Goal: Browse casually

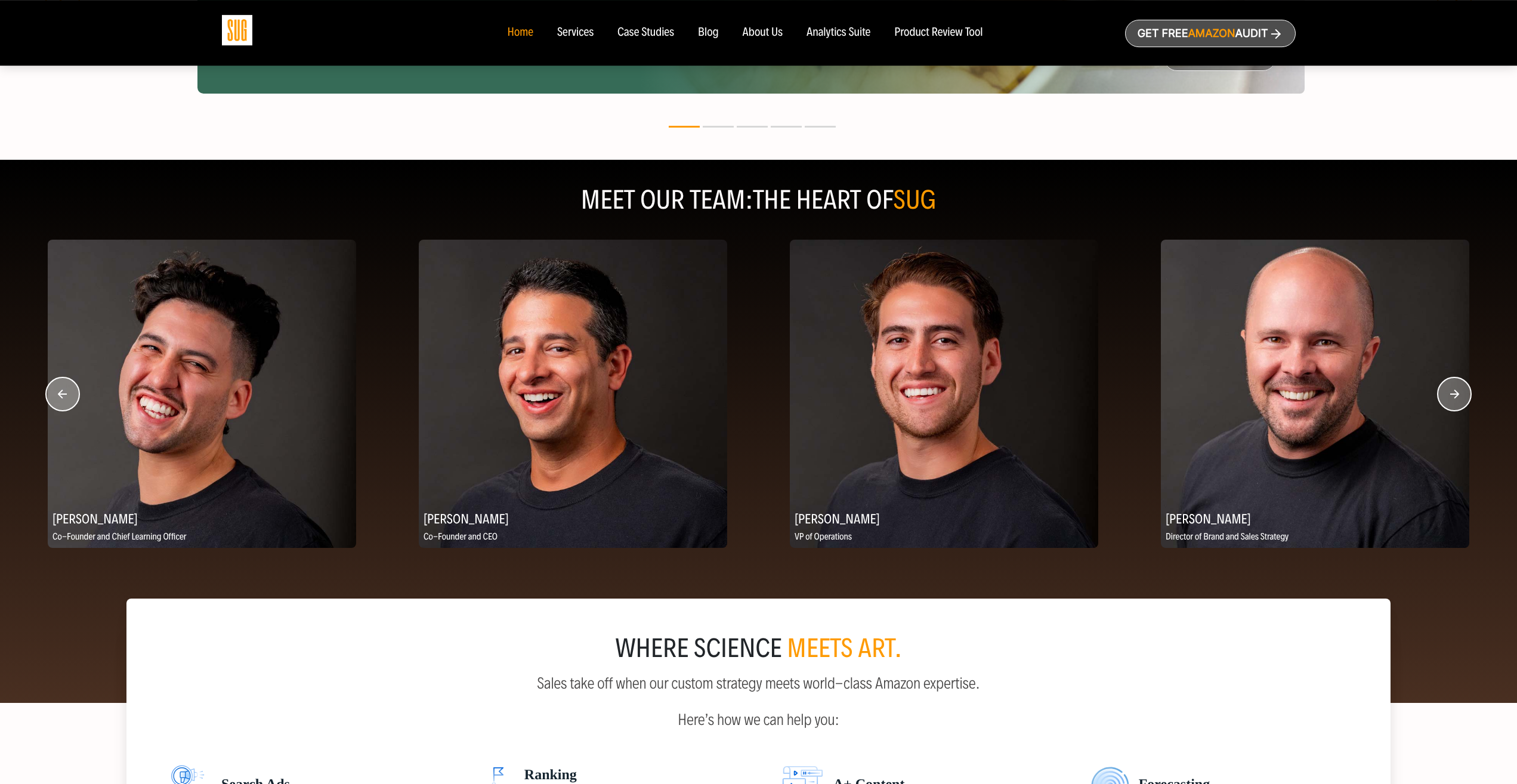
scroll to position [1338, 0]
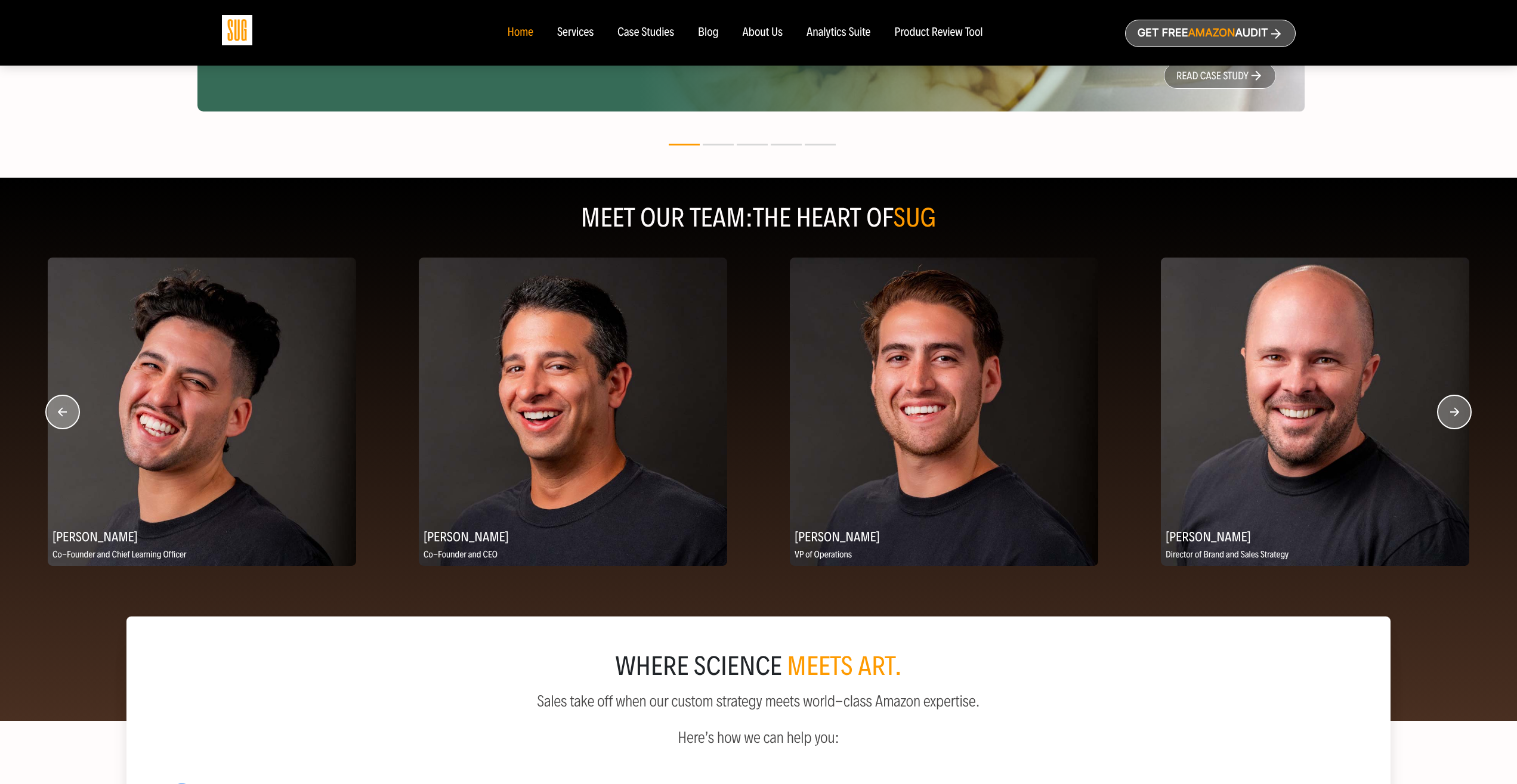
click at [1457, 407] on circle "button" at bounding box center [1454, 412] width 33 height 33
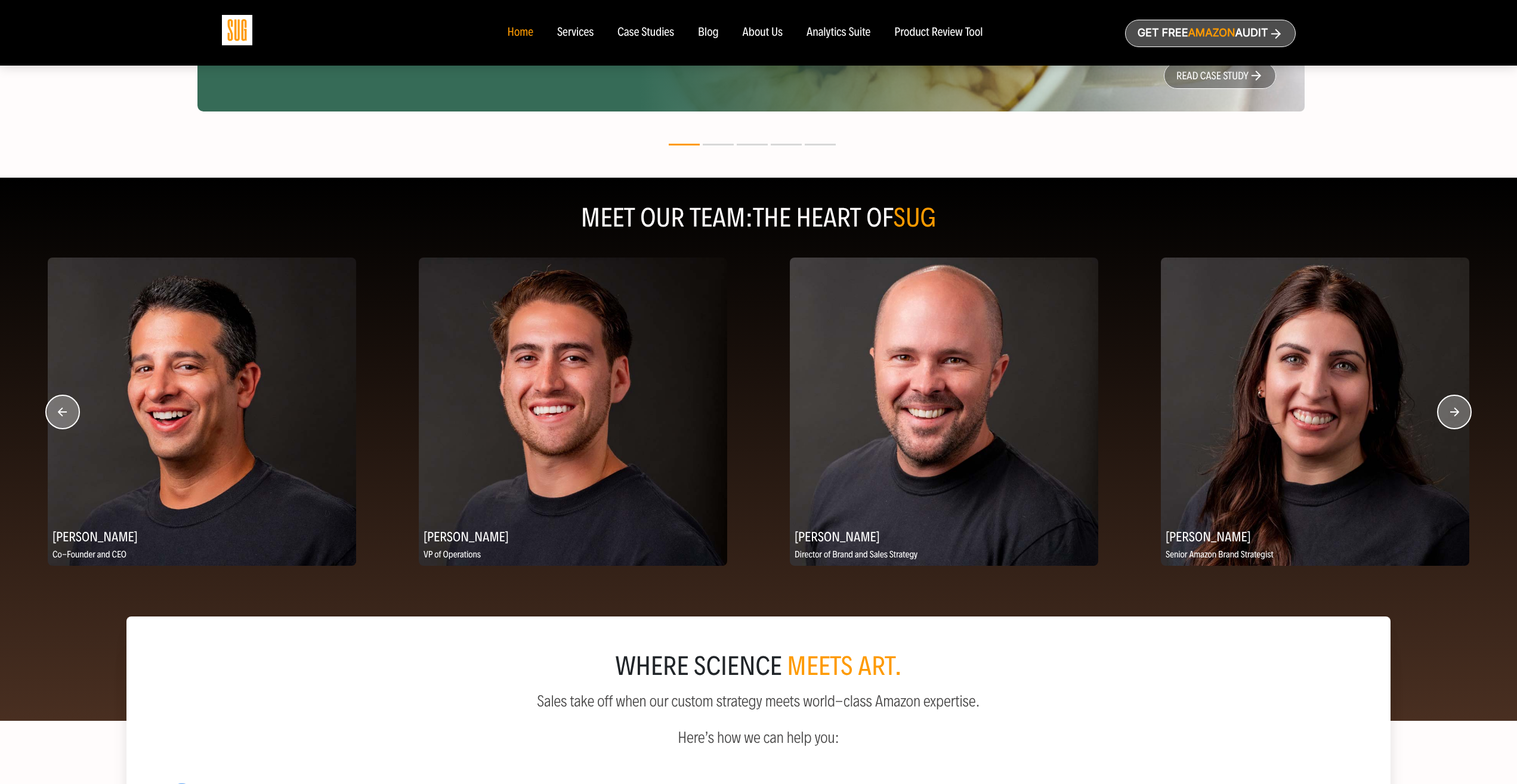
click at [1457, 407] on circle "button" at bounding box center [1454, 412] width 33 height 33
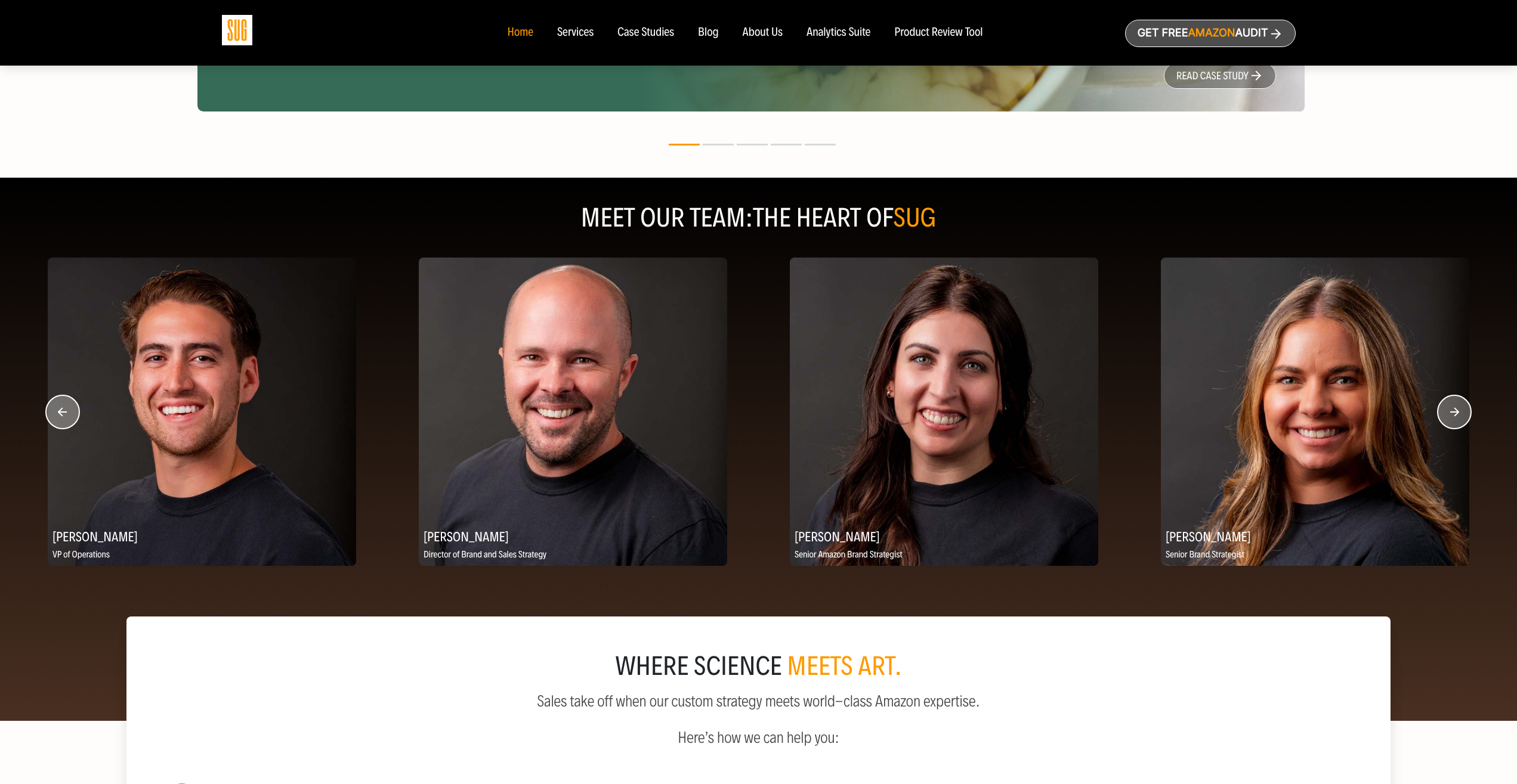
click at [1457, 407] on circle "button" at bounding box center [1454, 412] width 33 height 33
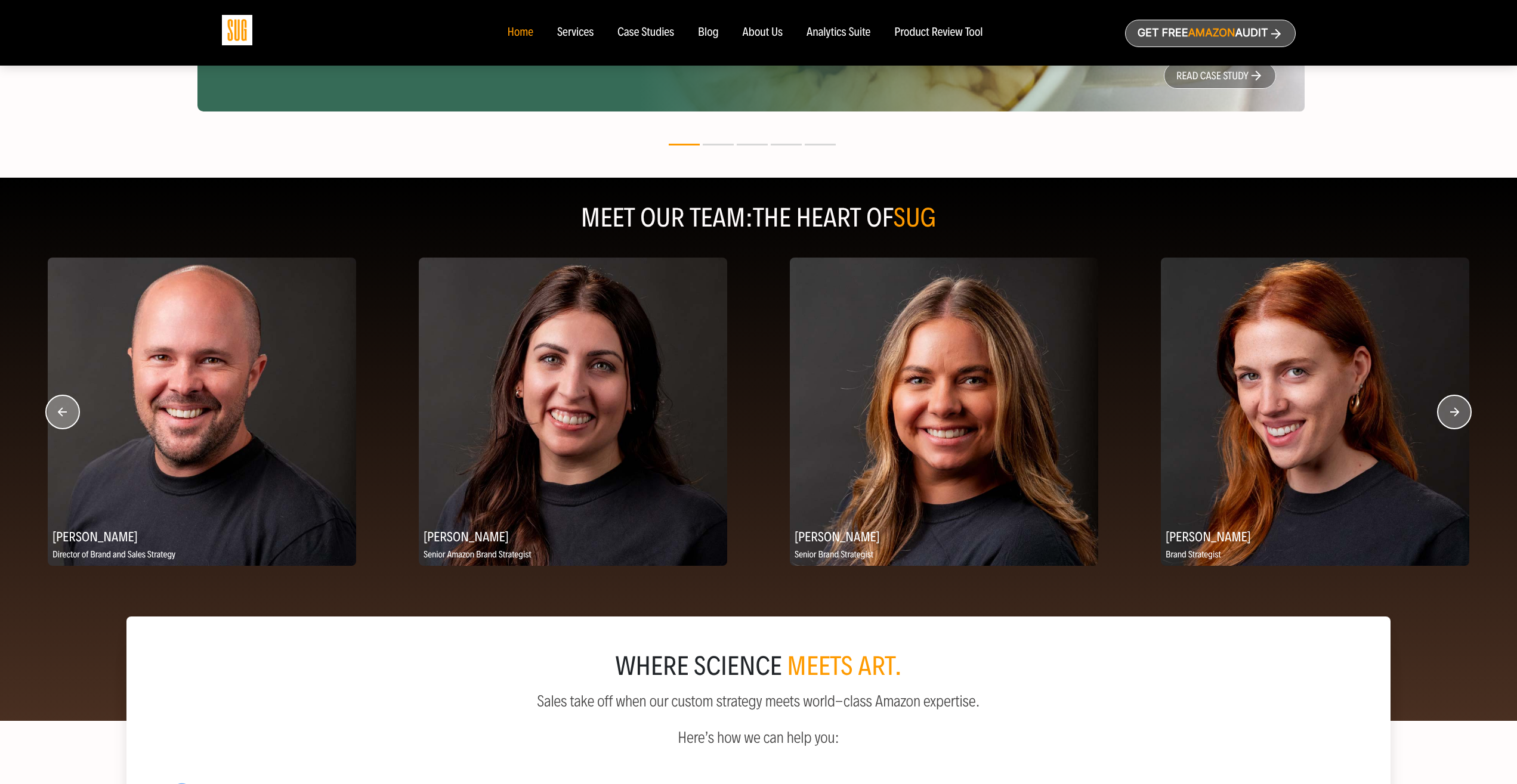
click at [1457, 407] on circle "button" at bounding box center [1454, 412] width 33 height 33
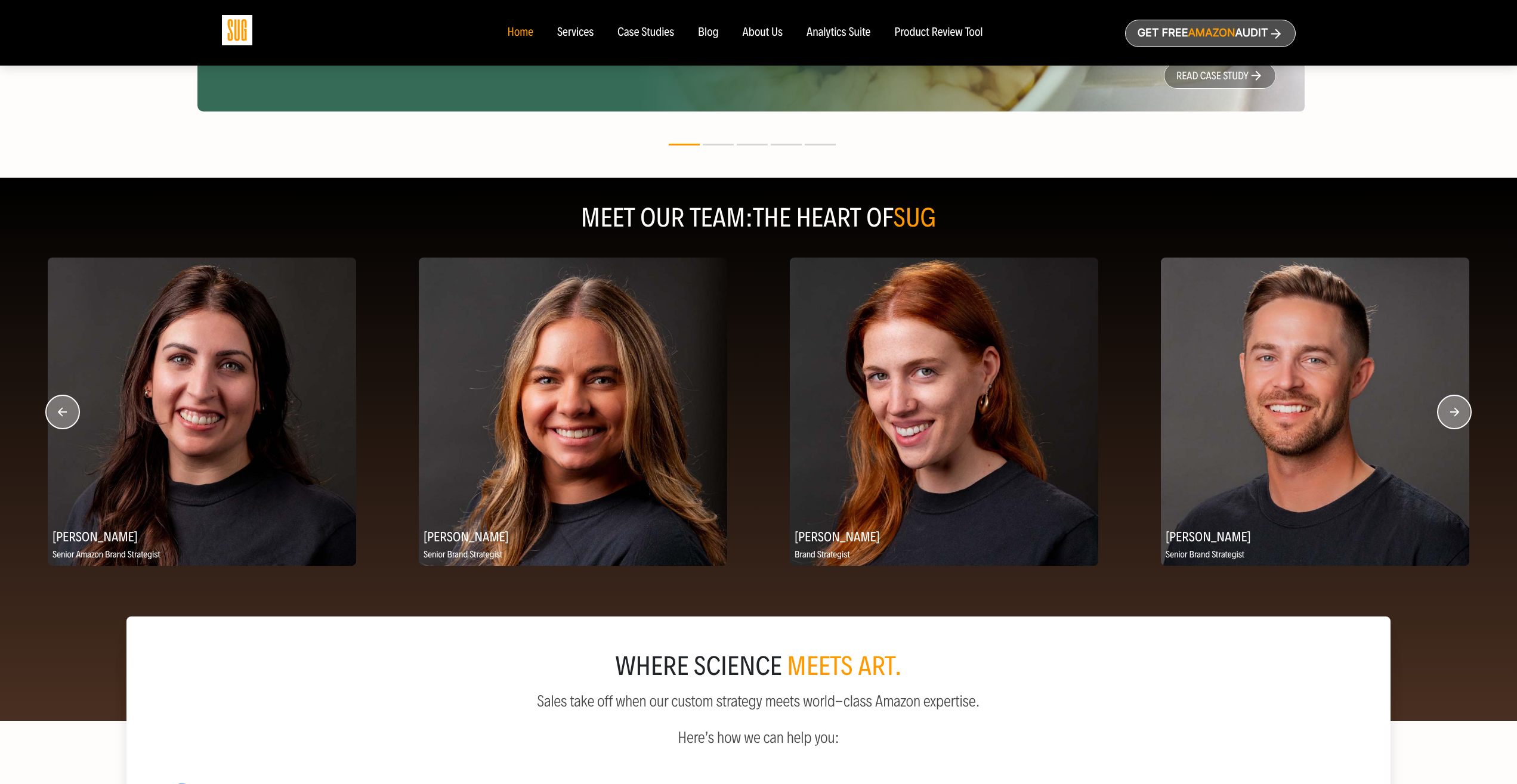
click at [1457, 407] on circle "button" at bounding box center [1454, 412] width 33 height 33
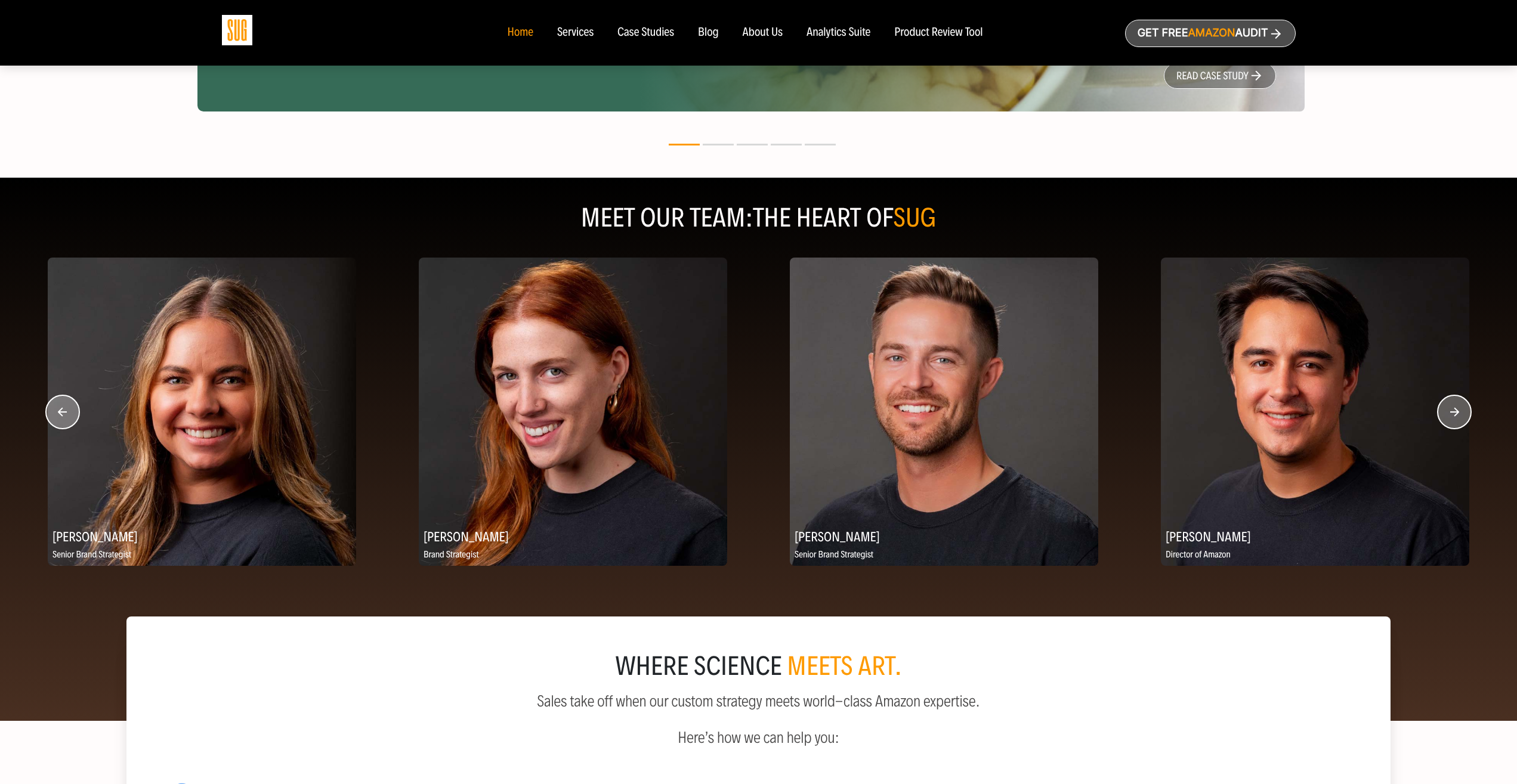
click at [1457, 407] on circle "button" at bounding box center [1454, 412] width 33 height 33
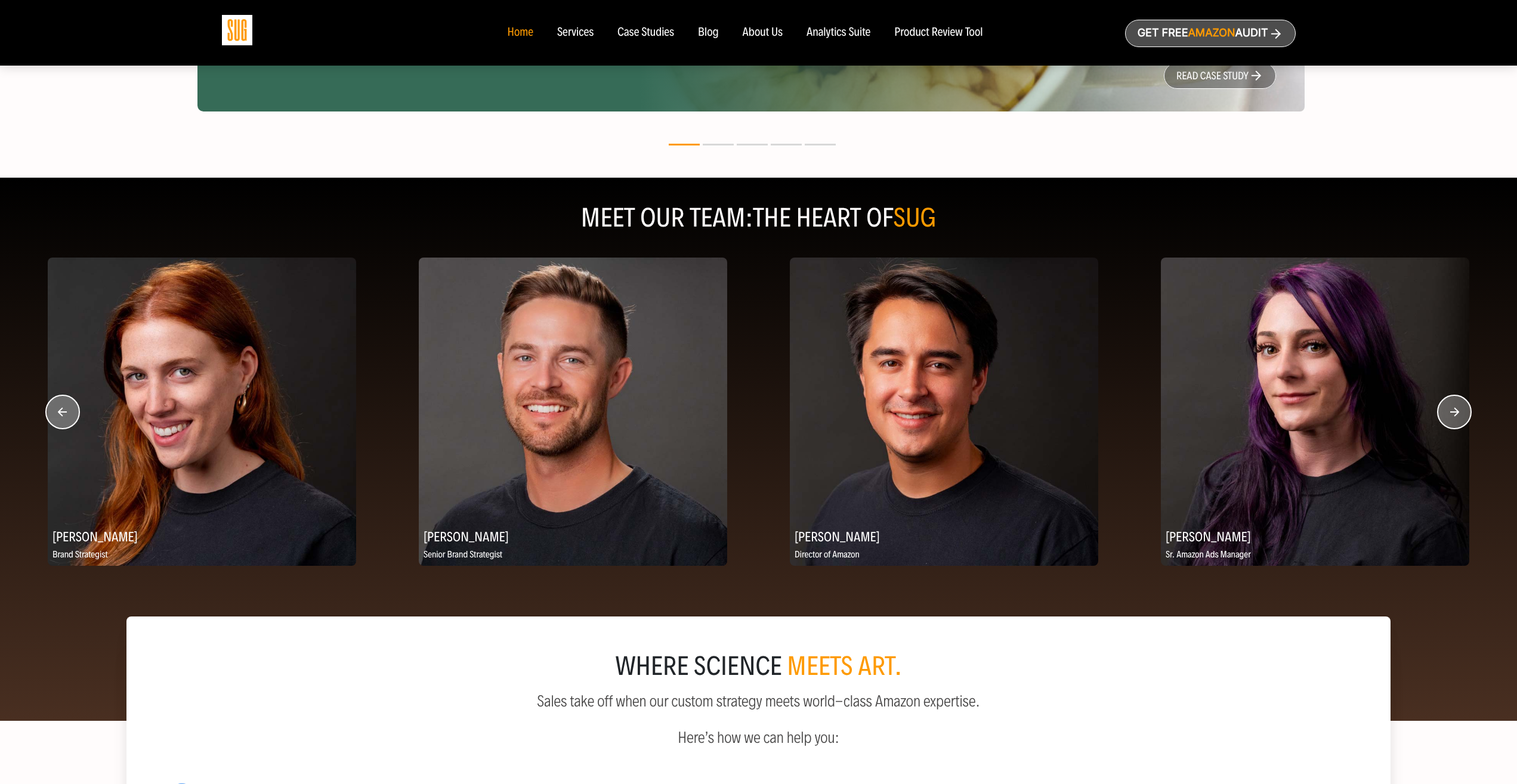
click at [1457, 407] on circle "button" at bounding box center [1454, 412] width 33 height 33
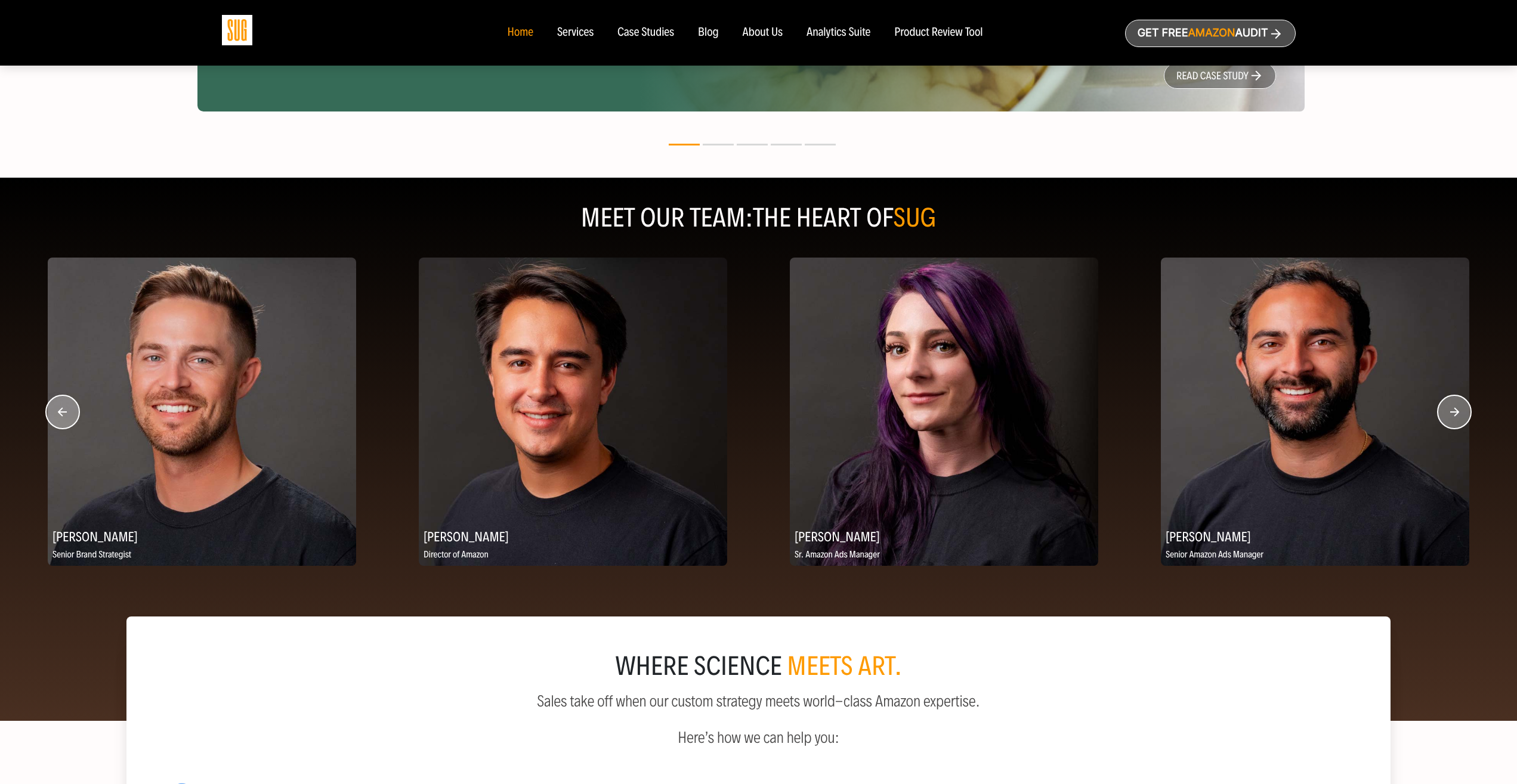
click at [1457, 407] on circle "button" at bounding box center [1454, 412] width 33 height 33
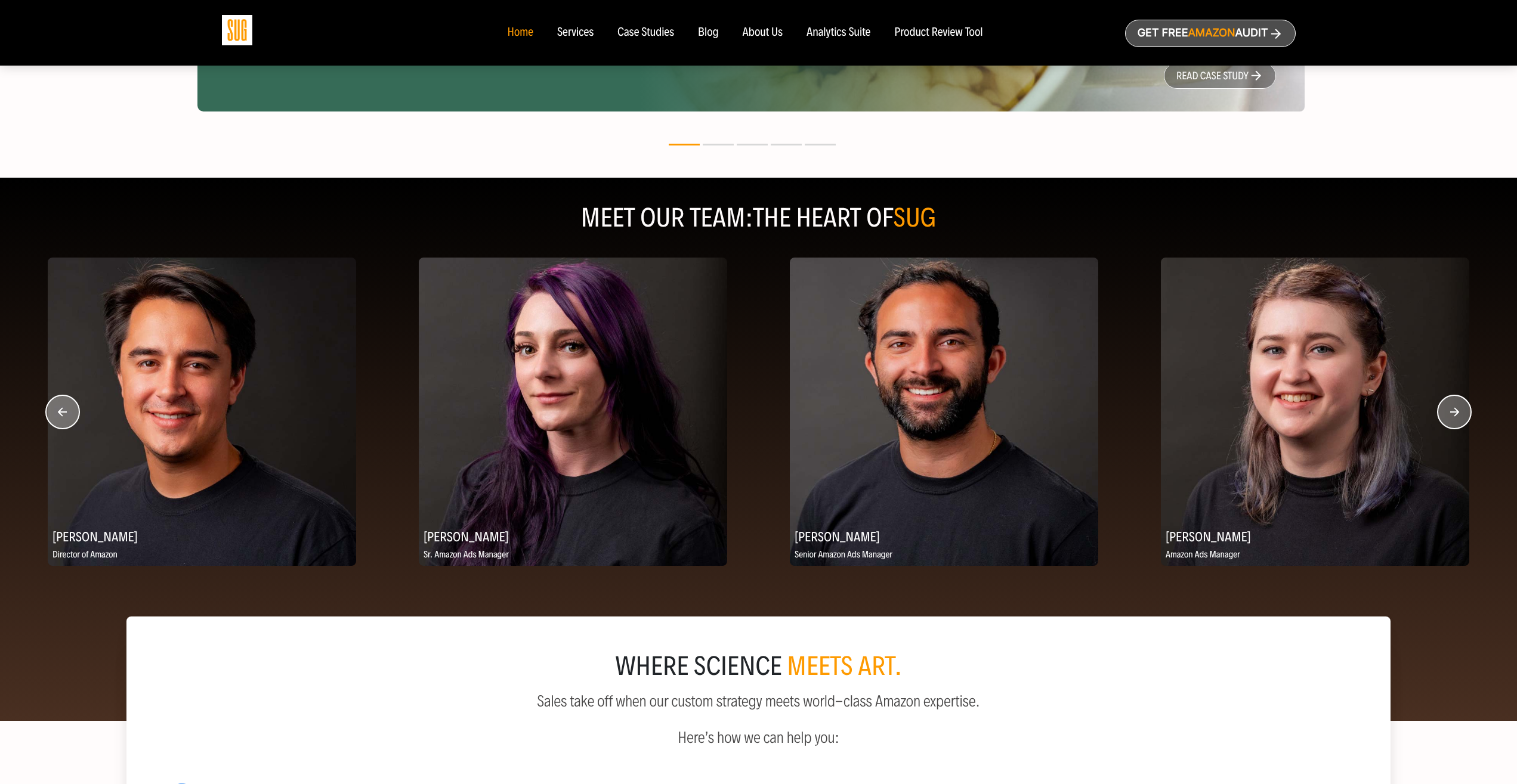
click at [1457, 407] on circle "button" at bounding box center [1454, 412] width 33 height 33
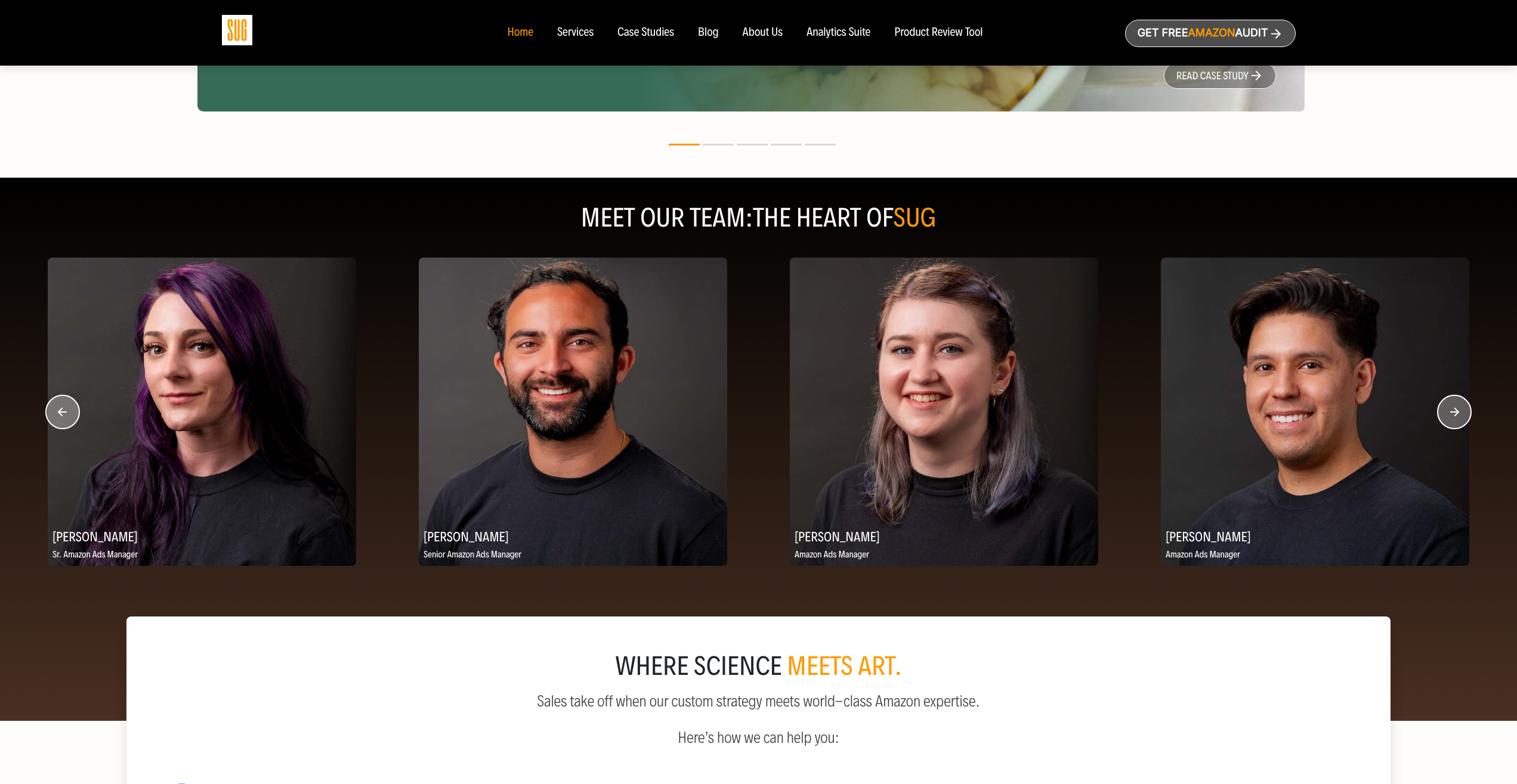
click at [1457, 407] on circle "button" at bounding box center [1454, 412] width 33 height 33
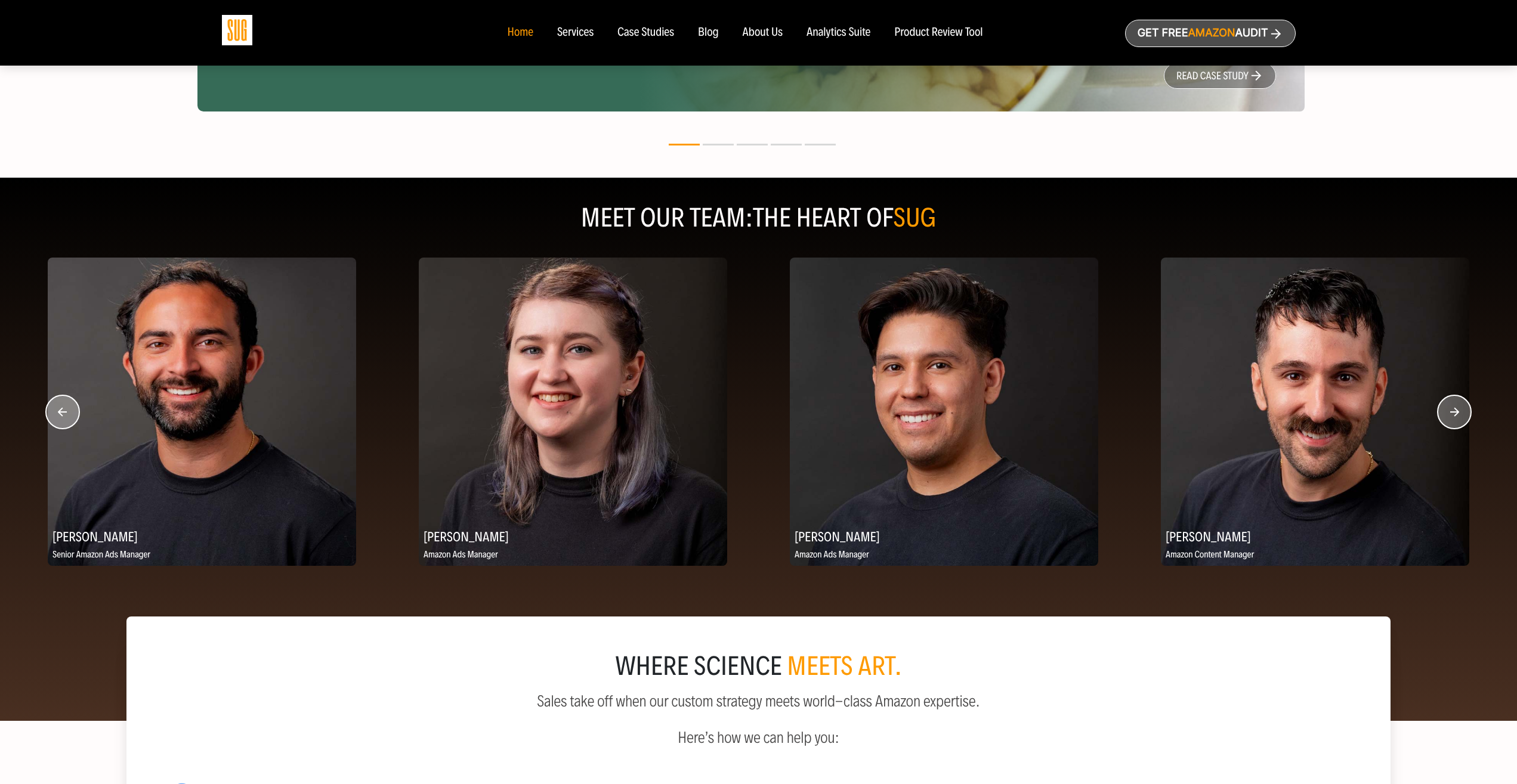
click at [1457, 407] on circle "button" at bounding box center [1454, 412] width 33 height 33
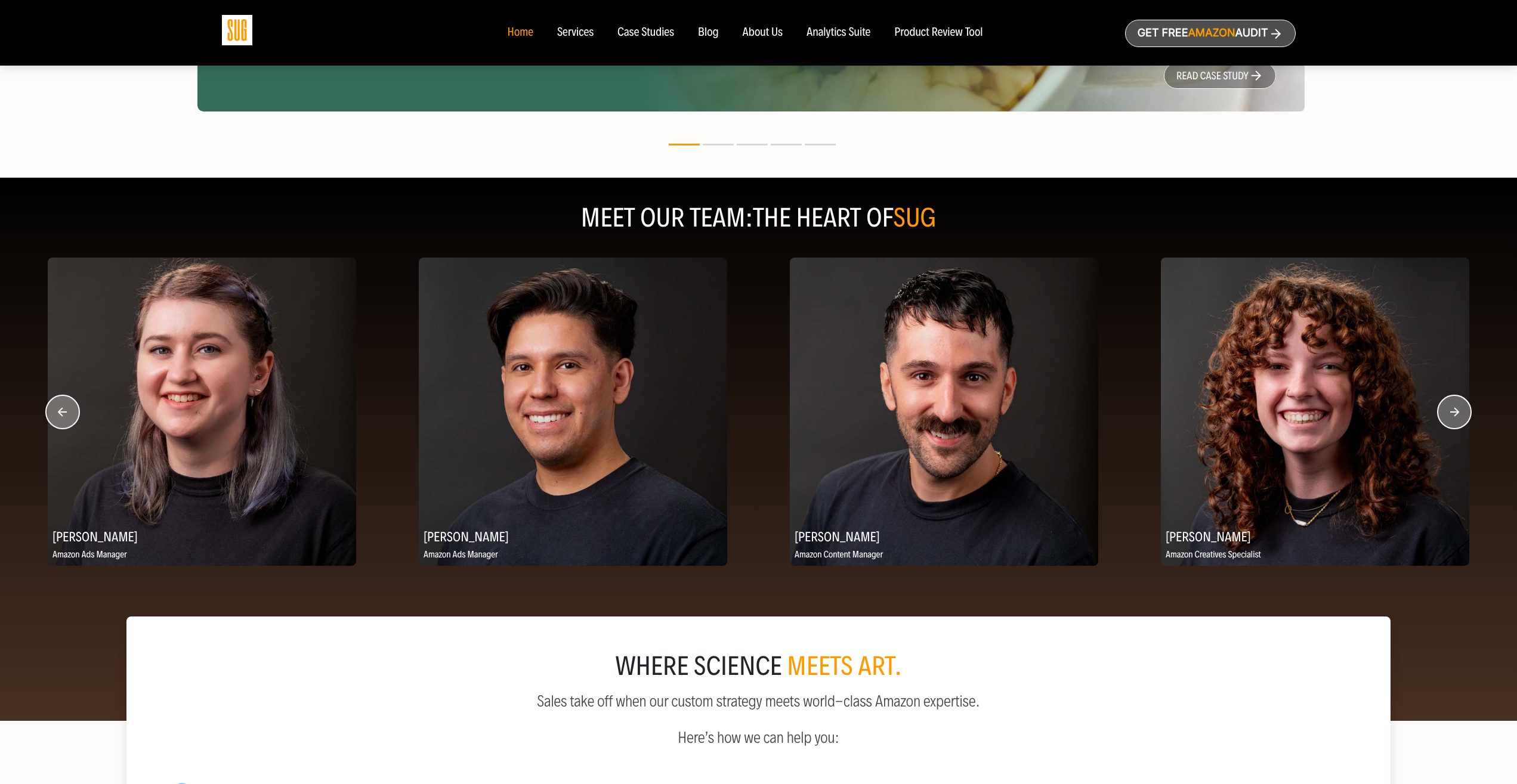
click at [1457, 407] on circle "button" at bounding box center [1454, 412] width 33 height 33
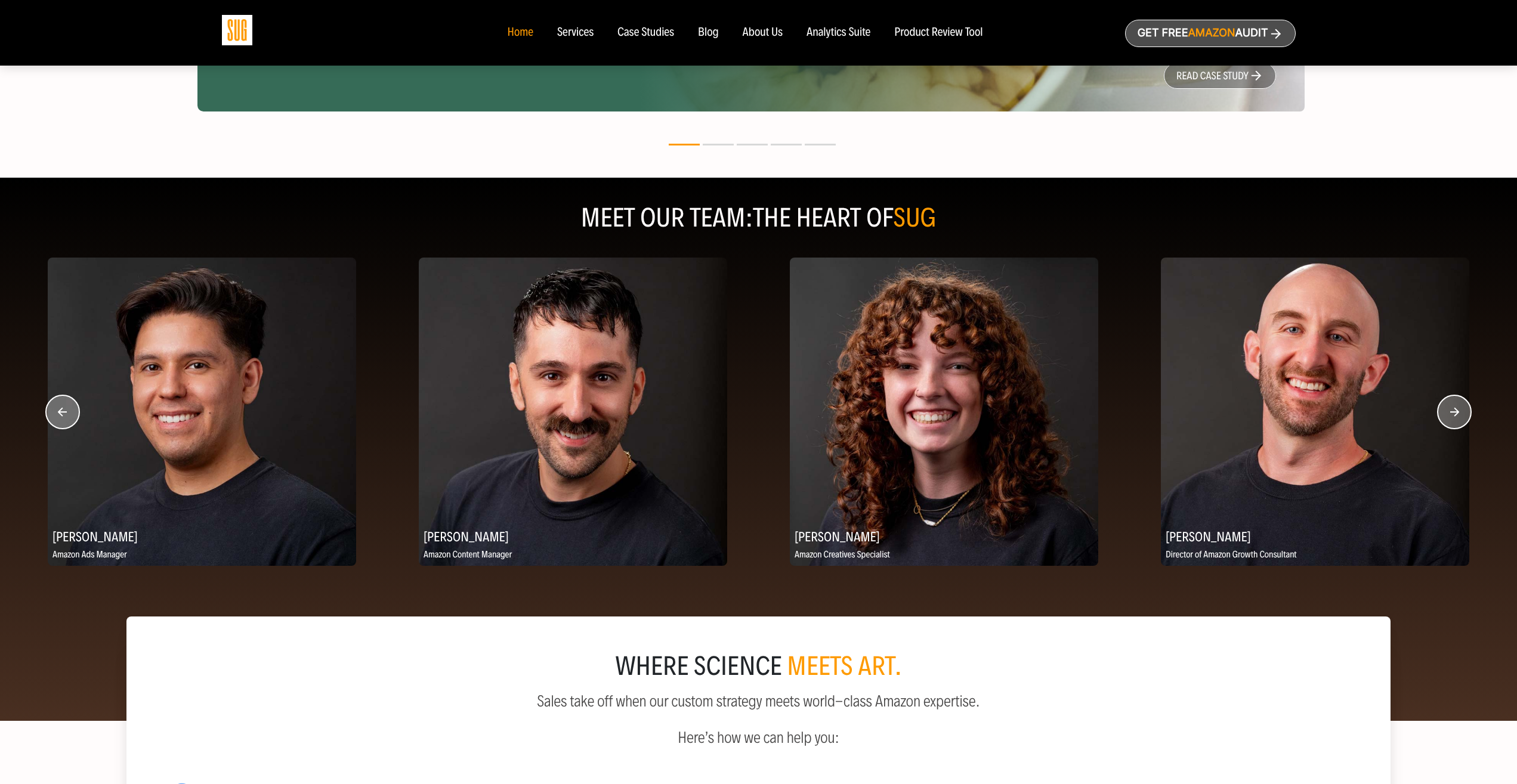
click at [1457, 407] on circle "button" at bounding box center [1454, 412] width 33 height 33
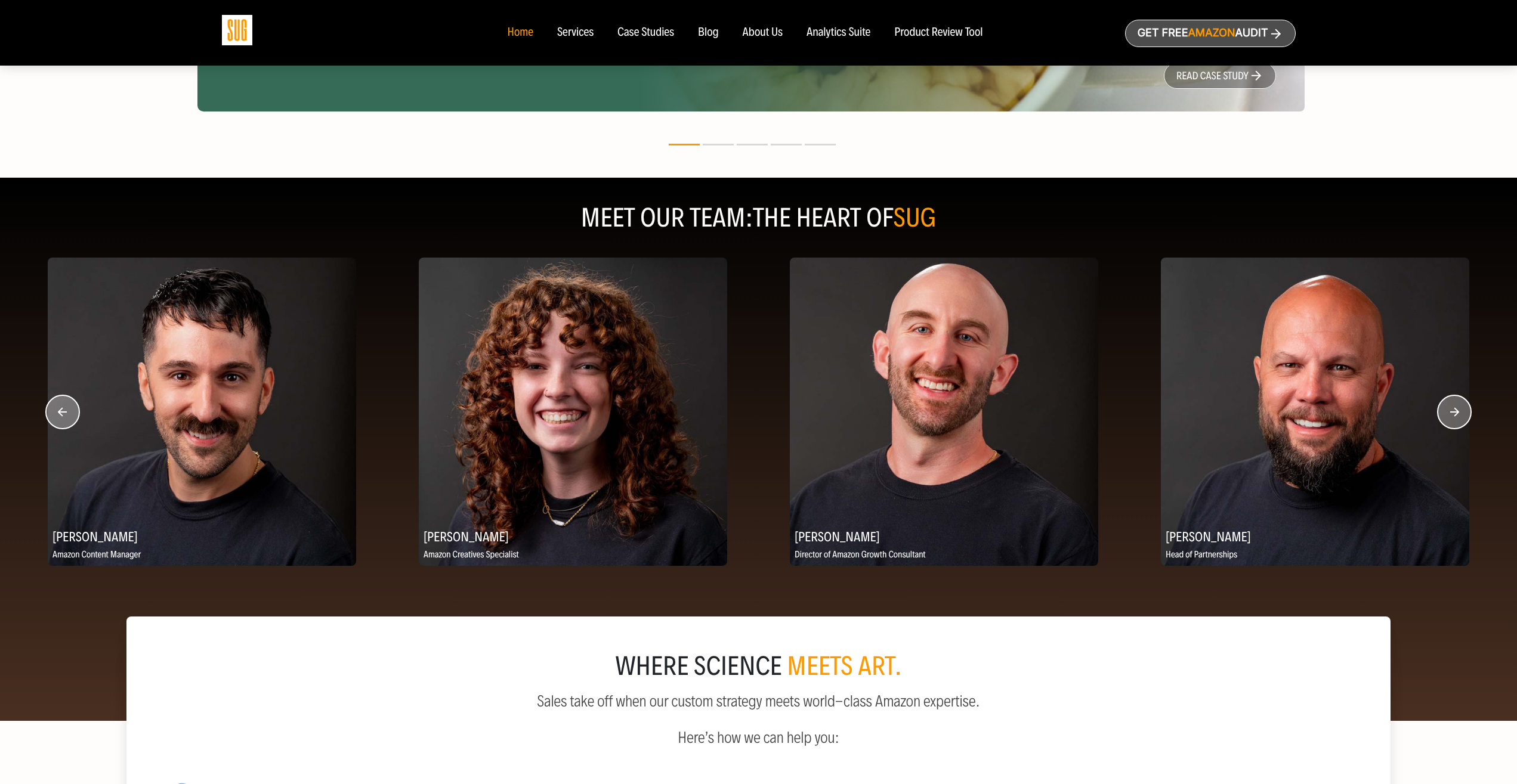
click at [1457, 407] on circle "button" at bounding box center [1454, 412] width 33 height 33
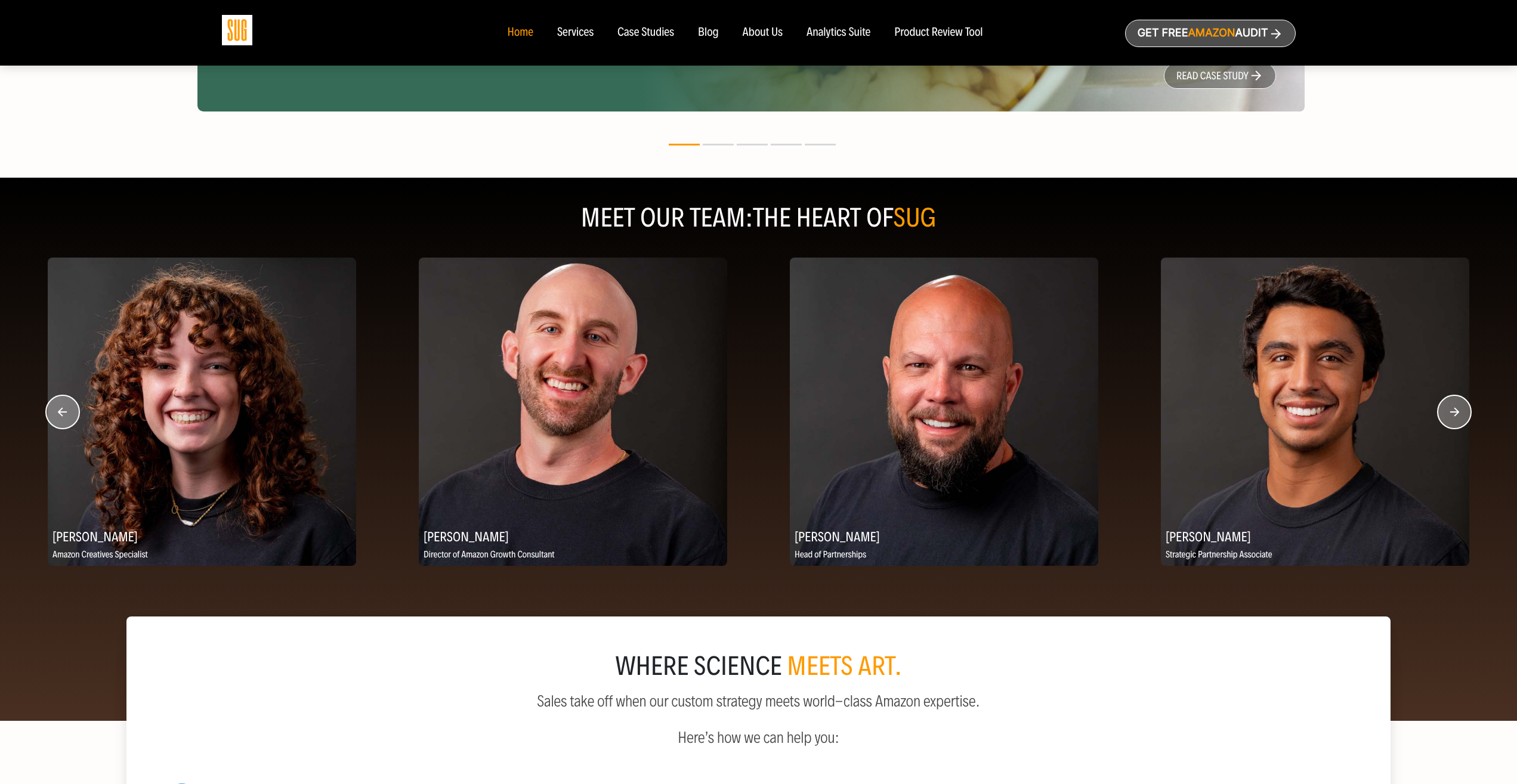
click at [1457, 407] on circle "button" at bounding box center [1454, 412] width 33 height 33
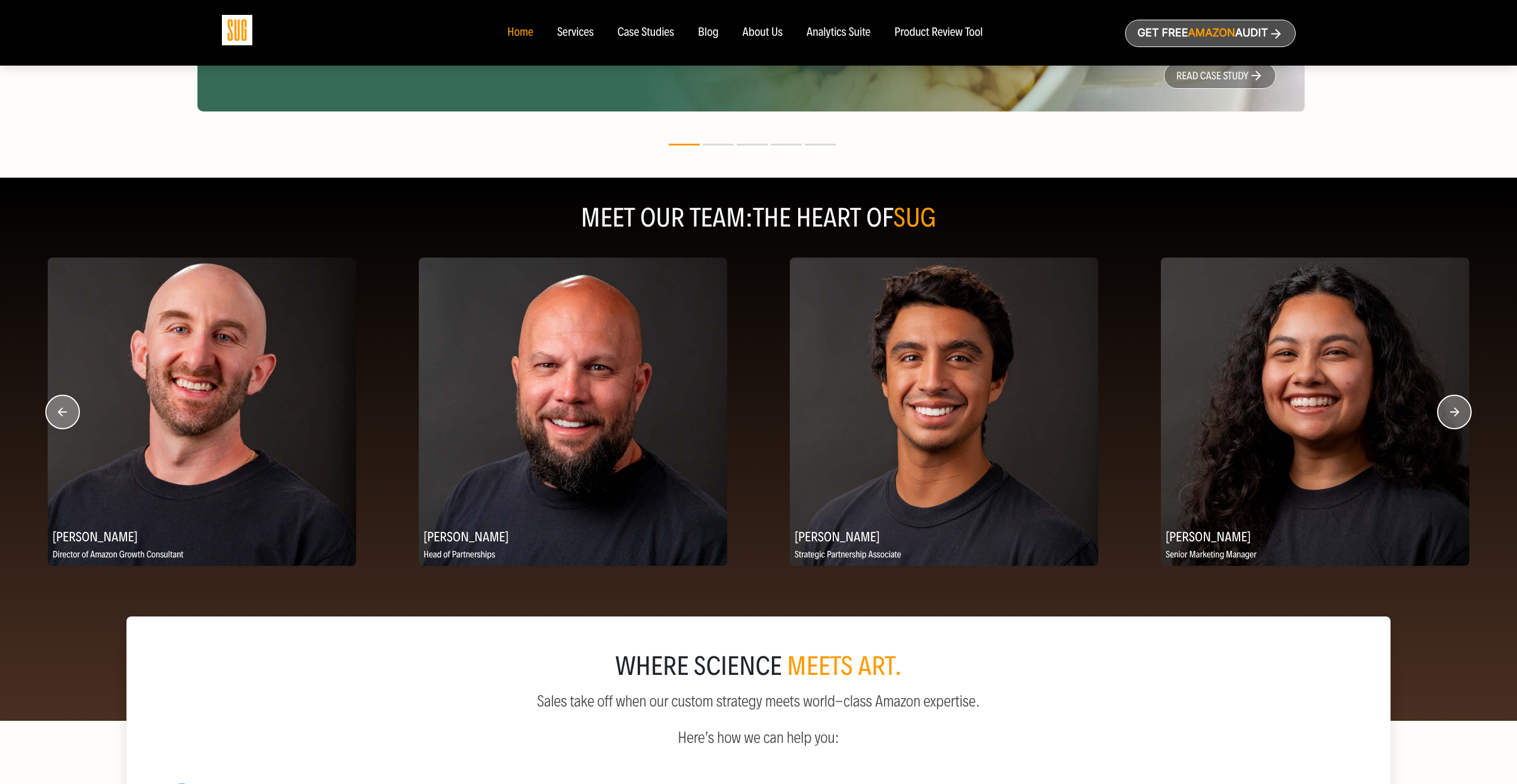
click at [1457, 407] on circle "button" at bounding box center [1454, 412] width 33 height 33
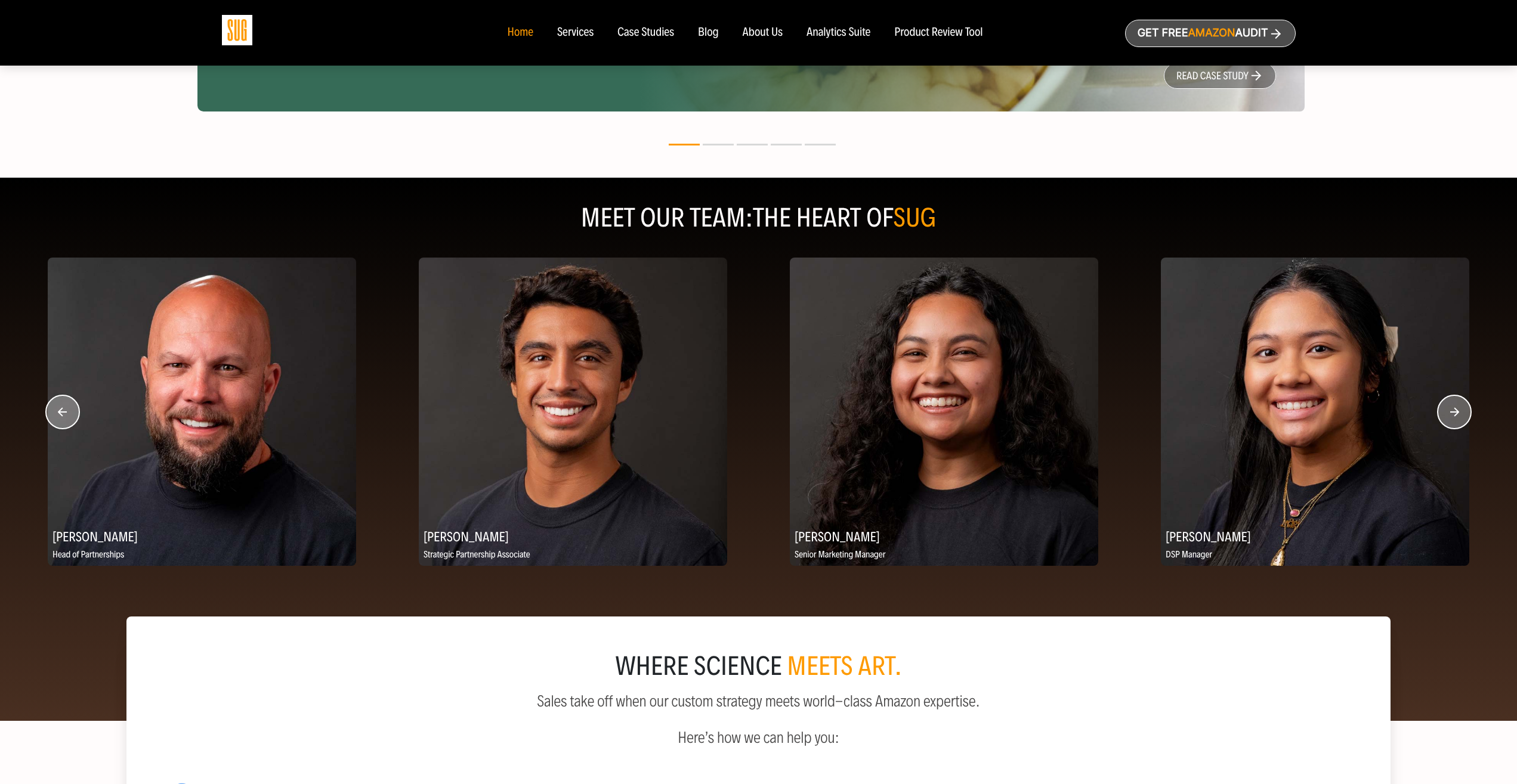
click at [1457, 407] on circle "button" at bounding box center [1454, 412] width 33 height 33
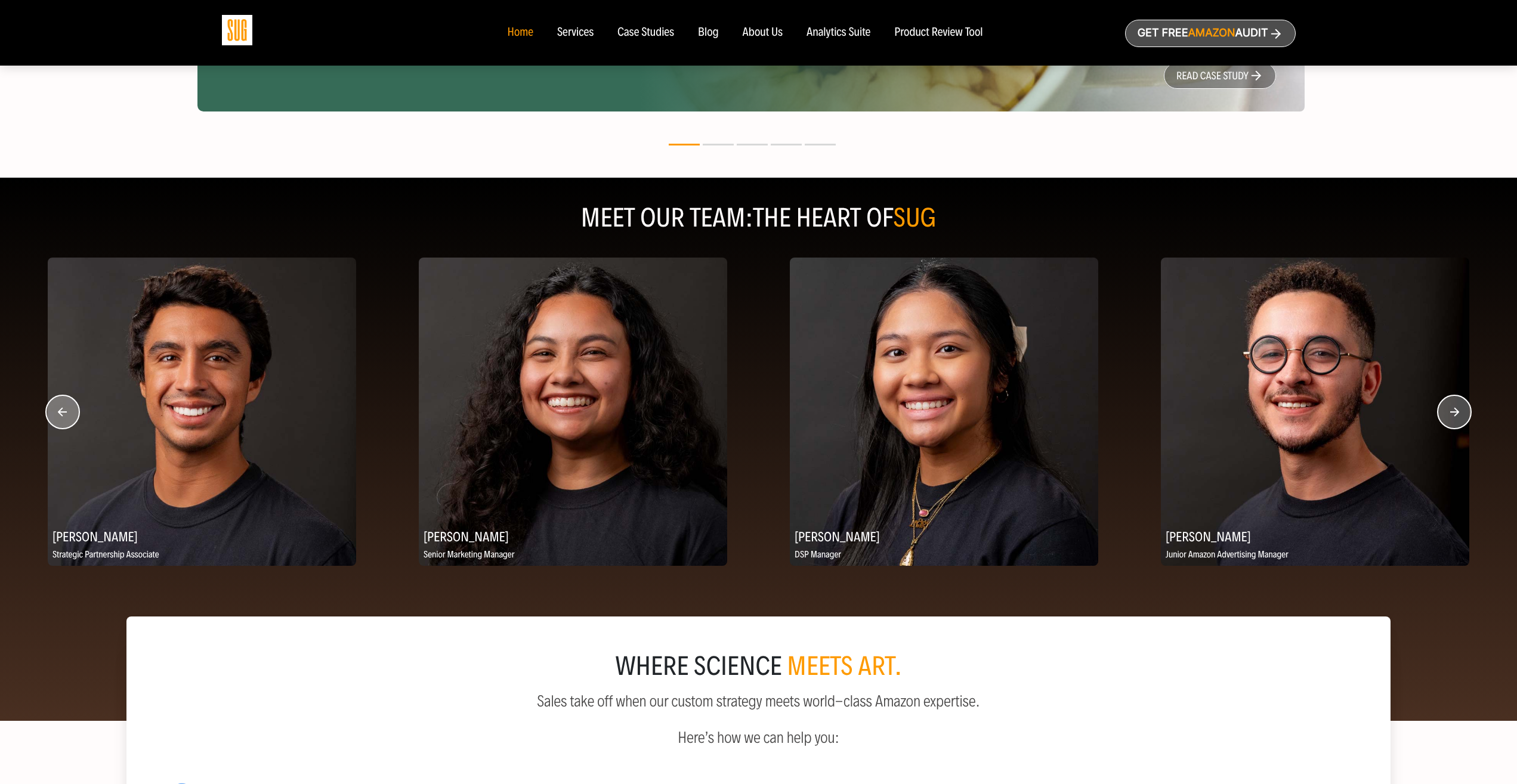
click at [1457, 407] on circle "button" at bounding box center [1454, 412] width 33 height 33
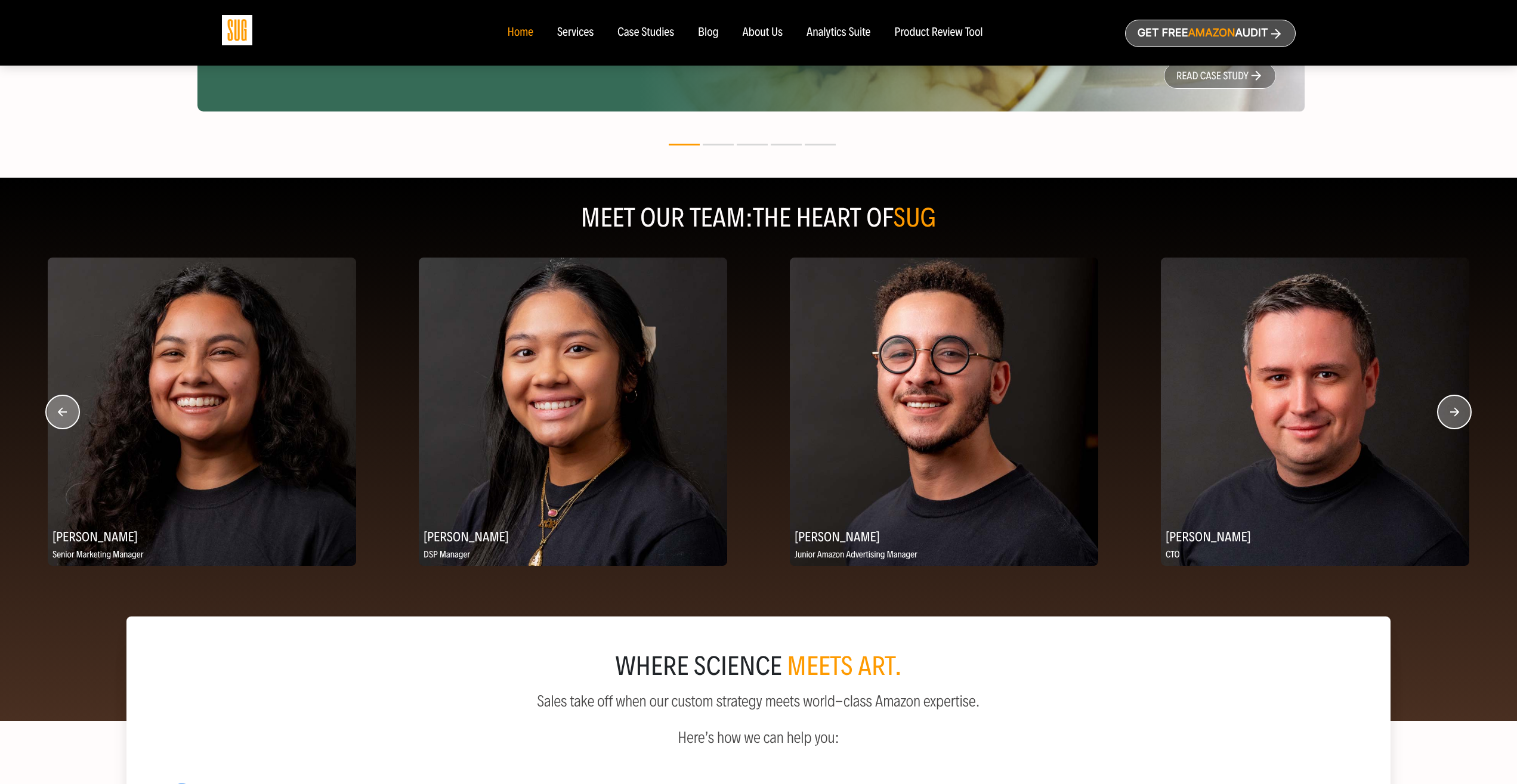
click at [1457, 407] on circle "button" at bounding box center [1454, 412] width 33 height 33
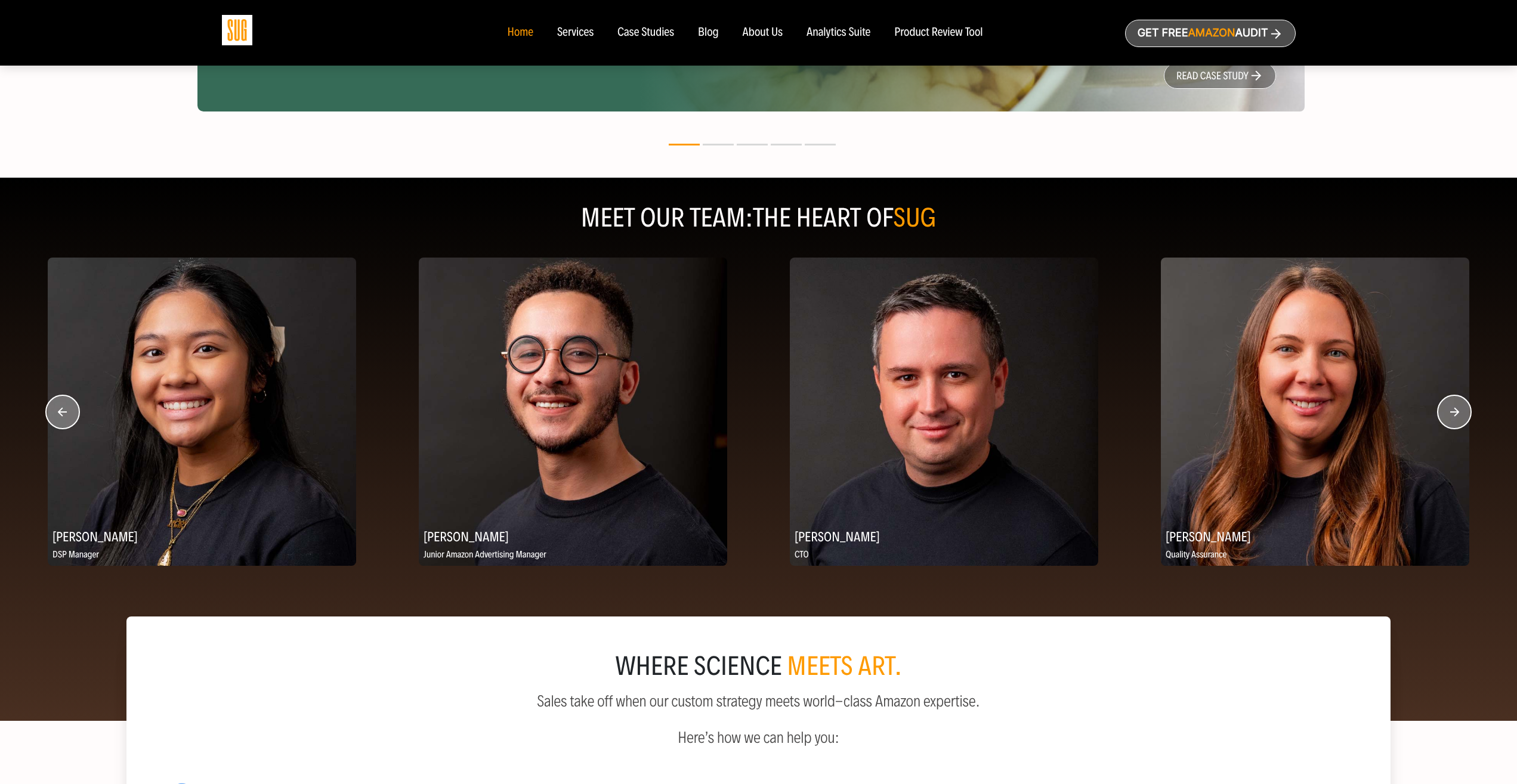
click at [1457, 407] on circle "button" at bounding box center [1454, 412] width 33 height 33
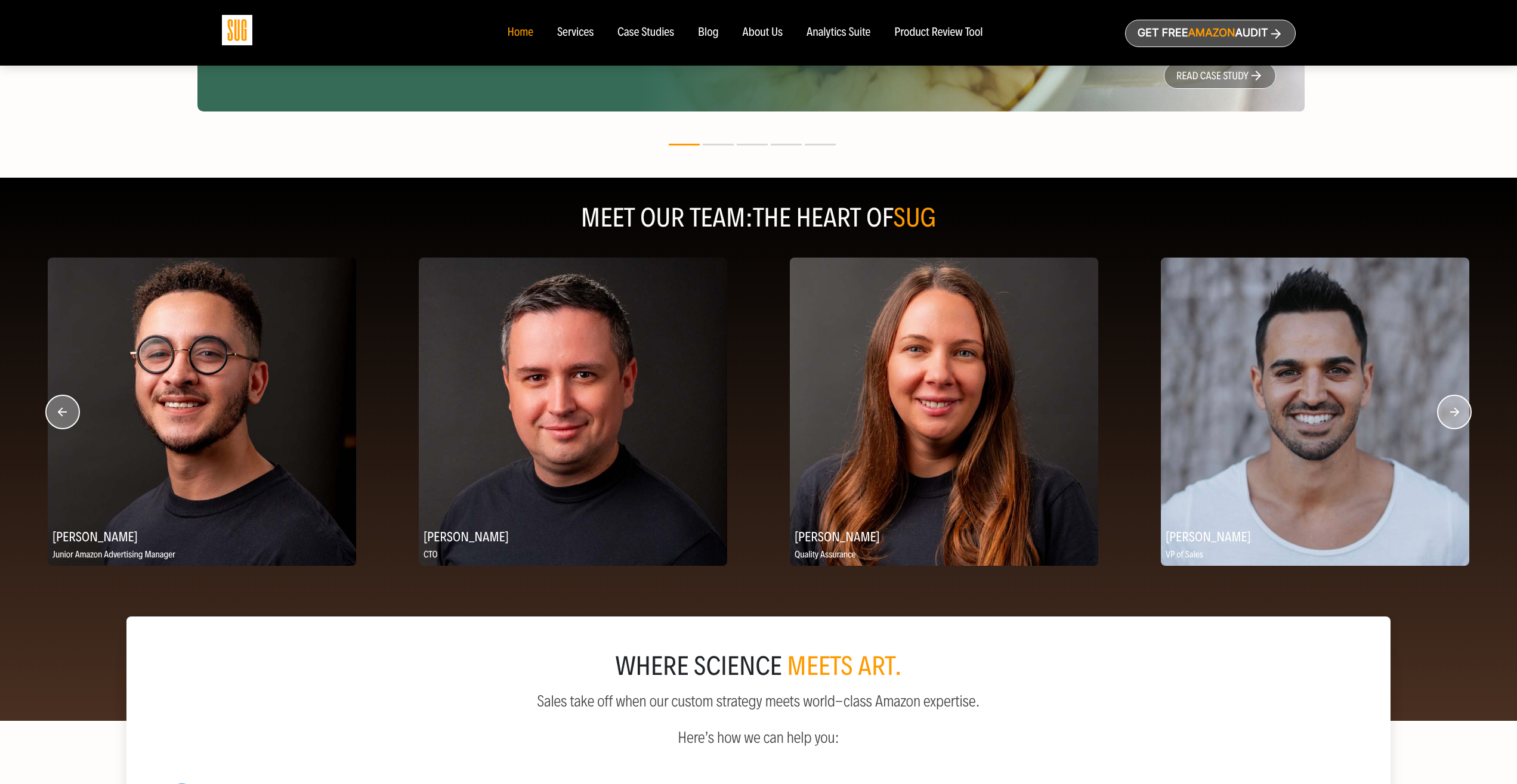
click at [1457, 407] on circle "button" at bounding box center [1454, 412] width 33 height 33
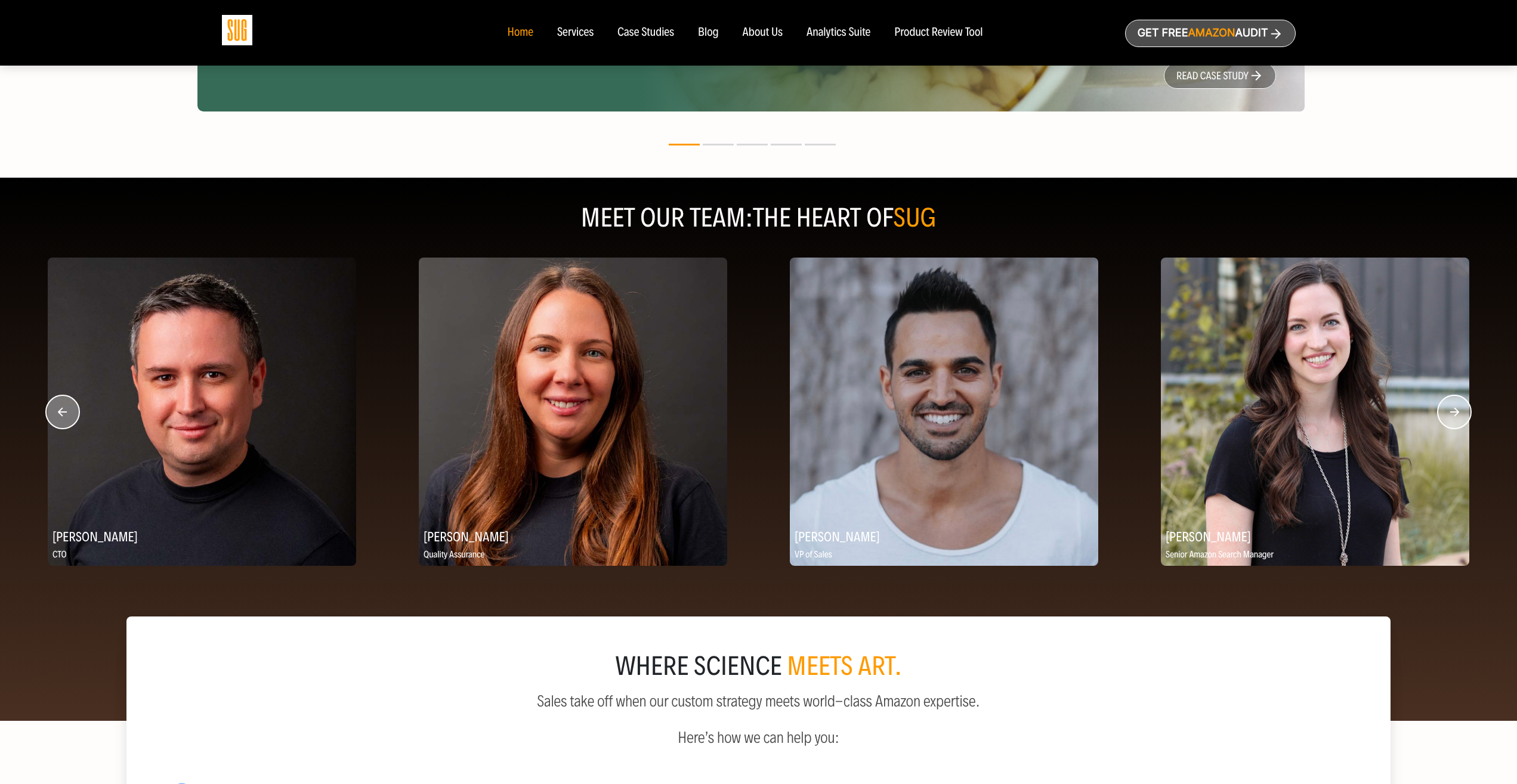
click at [1457, 407] on circle "button" at bounding box center [1454, 412] width 33 height 33
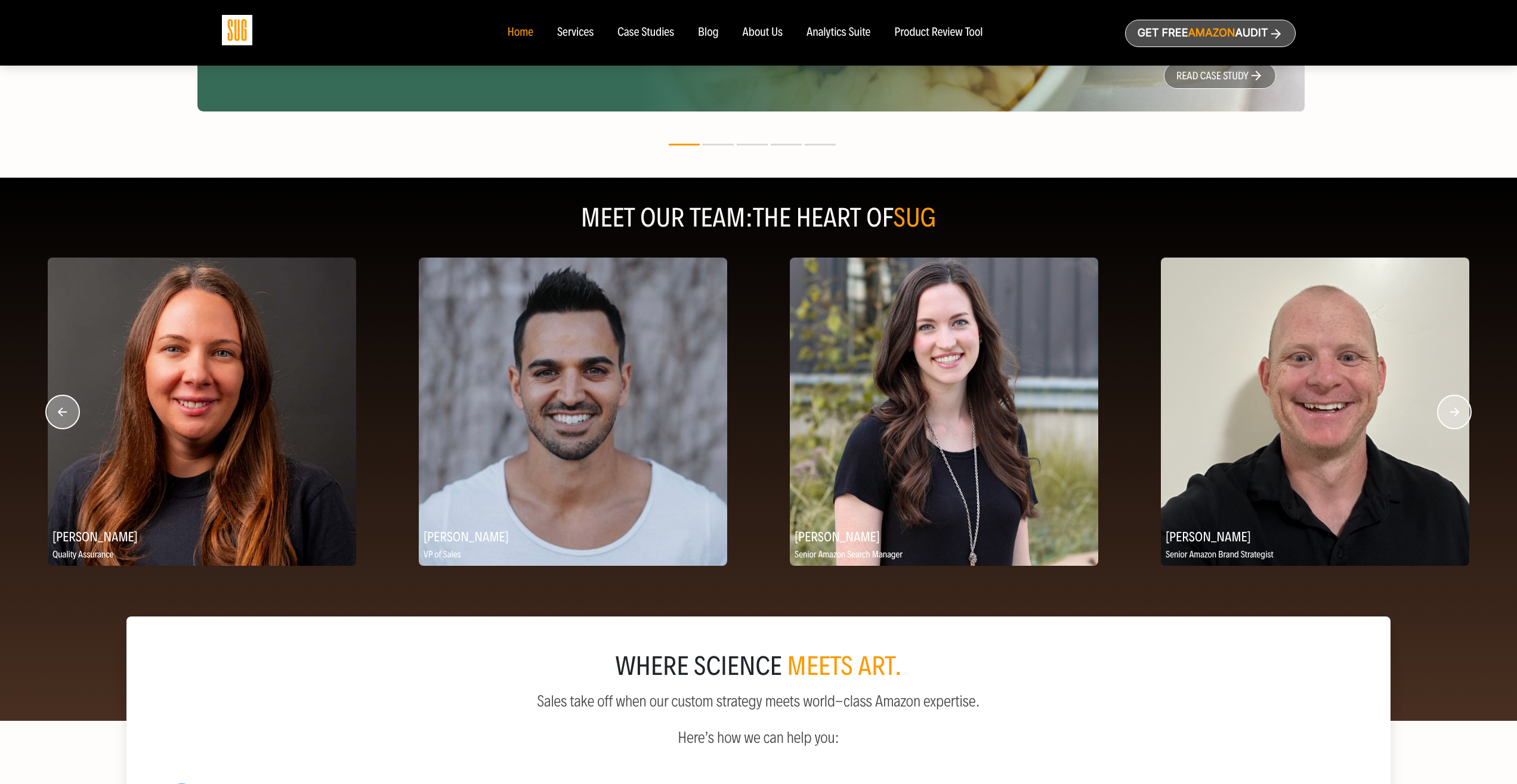
click at [1457, 407] on circle "button" at bounding box center [1454, 412] width 33 height 33
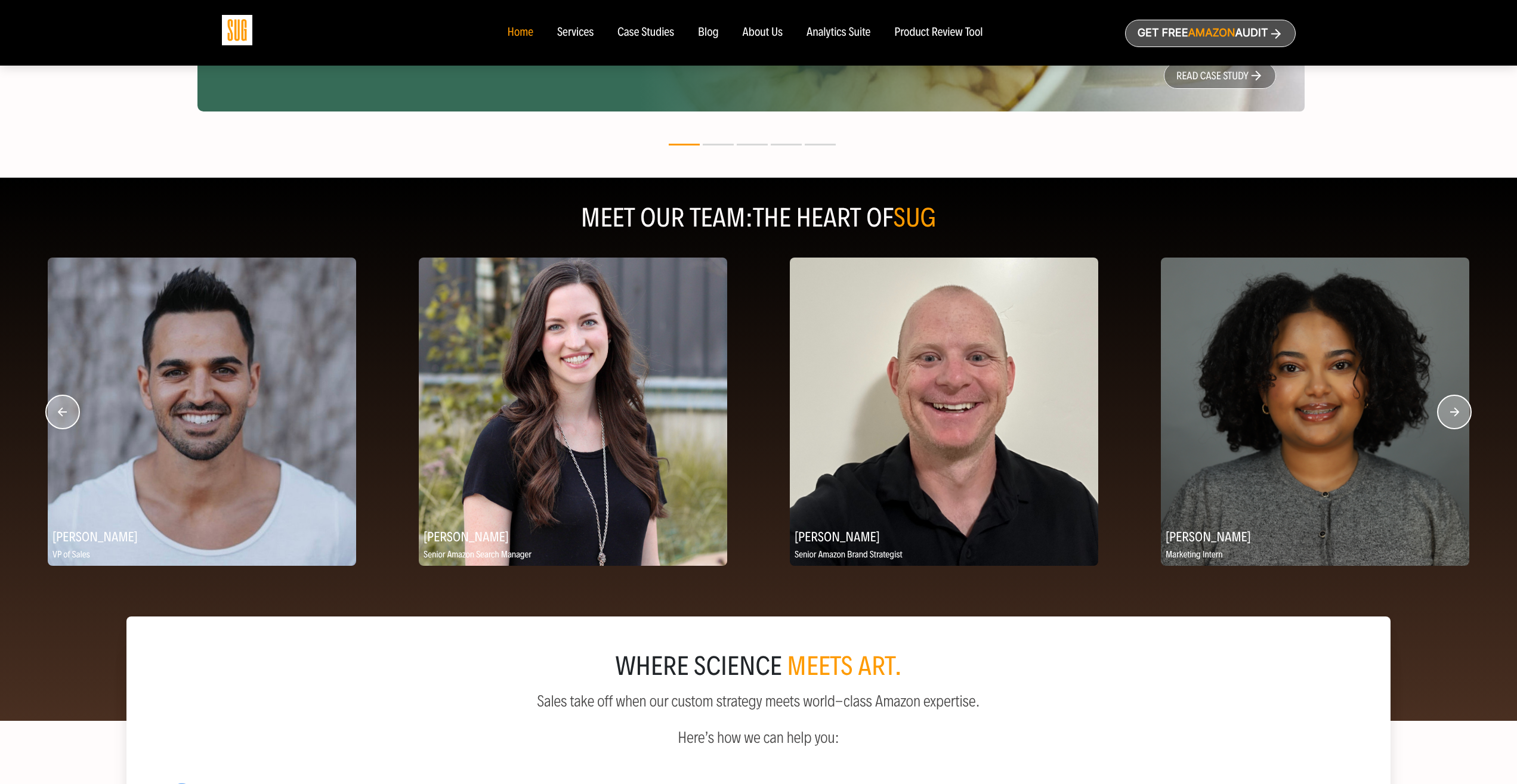
click at [1457, 407] on circle "button" at bounding box center [1454, 412] width 33 height 33
